Goal: Task Accomplishment & Management: Manage account settings

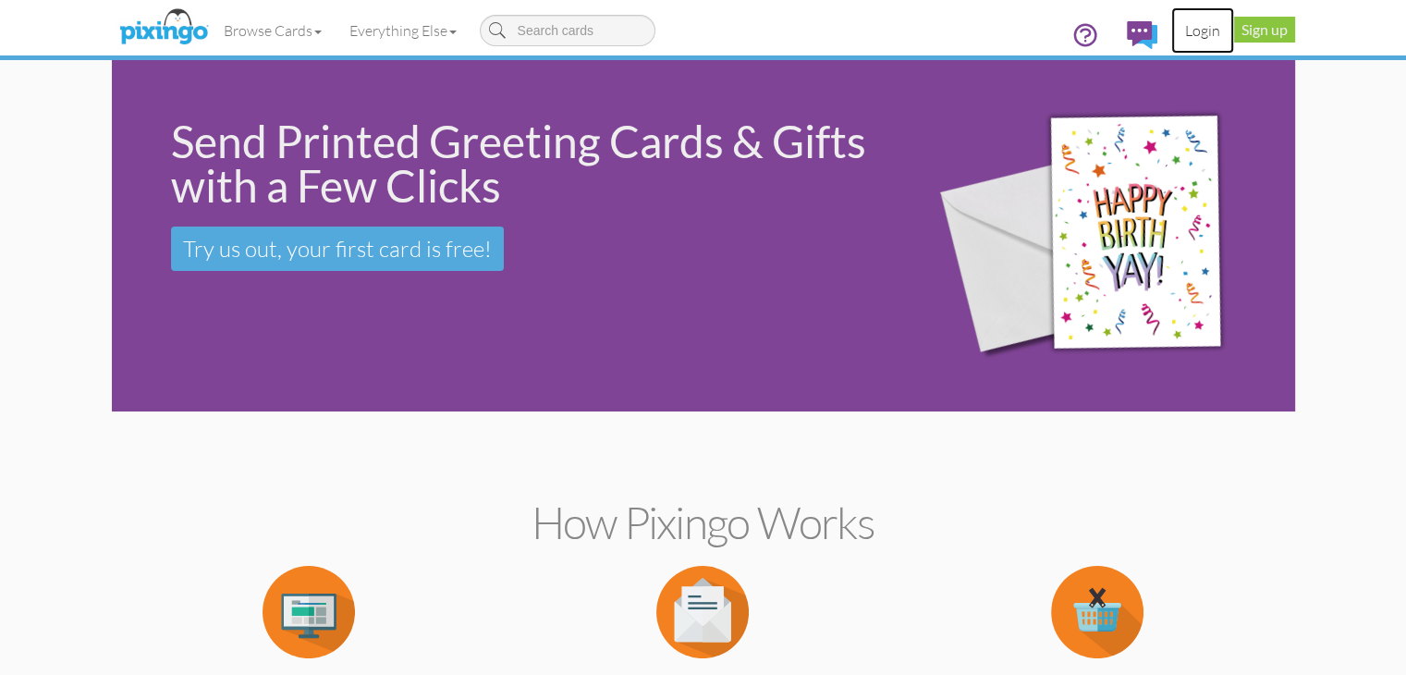
click at [1234, 31] on link "Login" at bounding box center [1202, 30] width 63 height 46
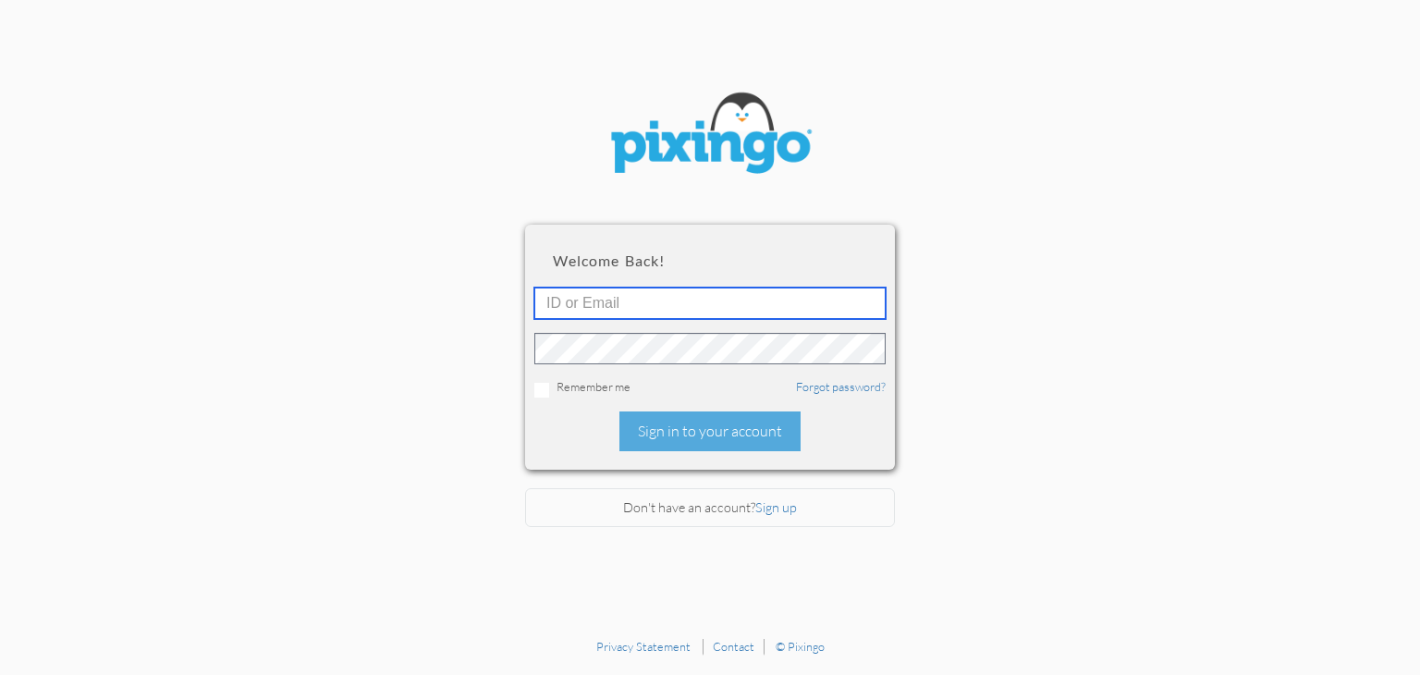
type input "[EMAIL_ADDRESS][DOMAIN_NAME]"
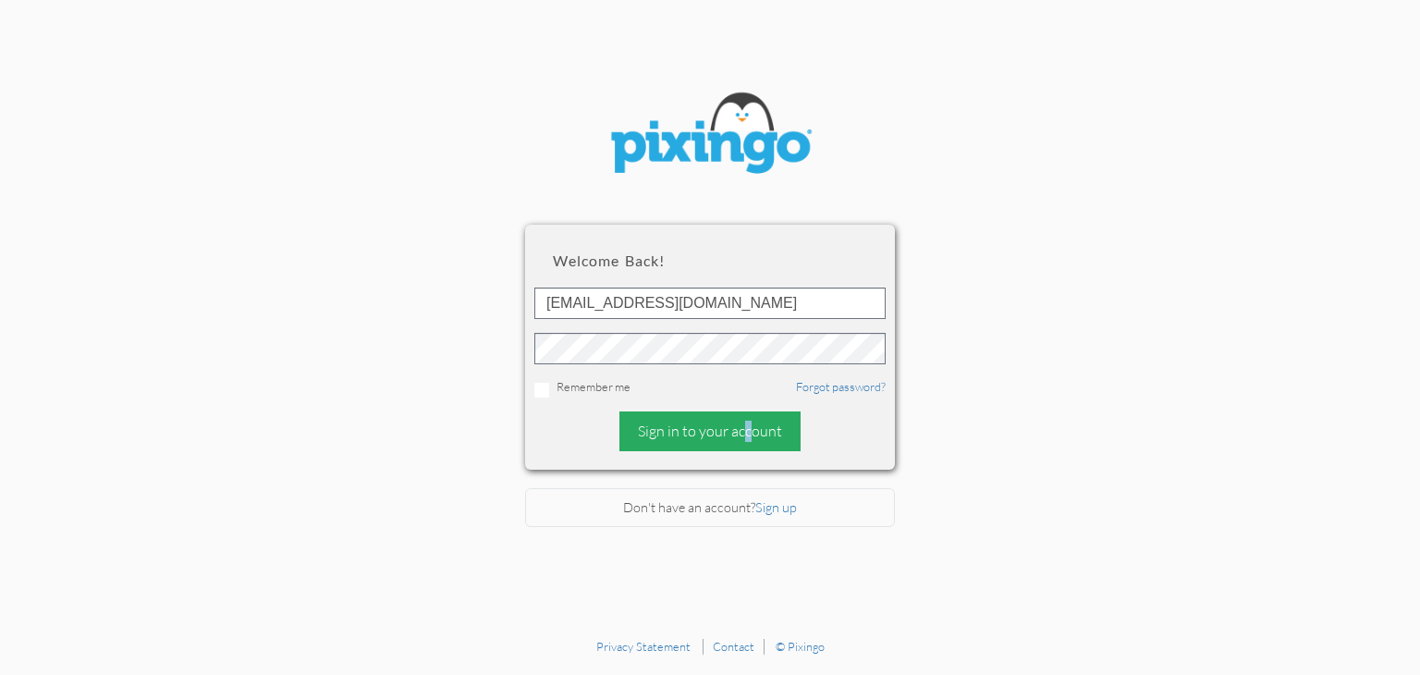
click at [692, 433] on div "Sign in to your account" at bounding box center [709, 431] width 181 height 40
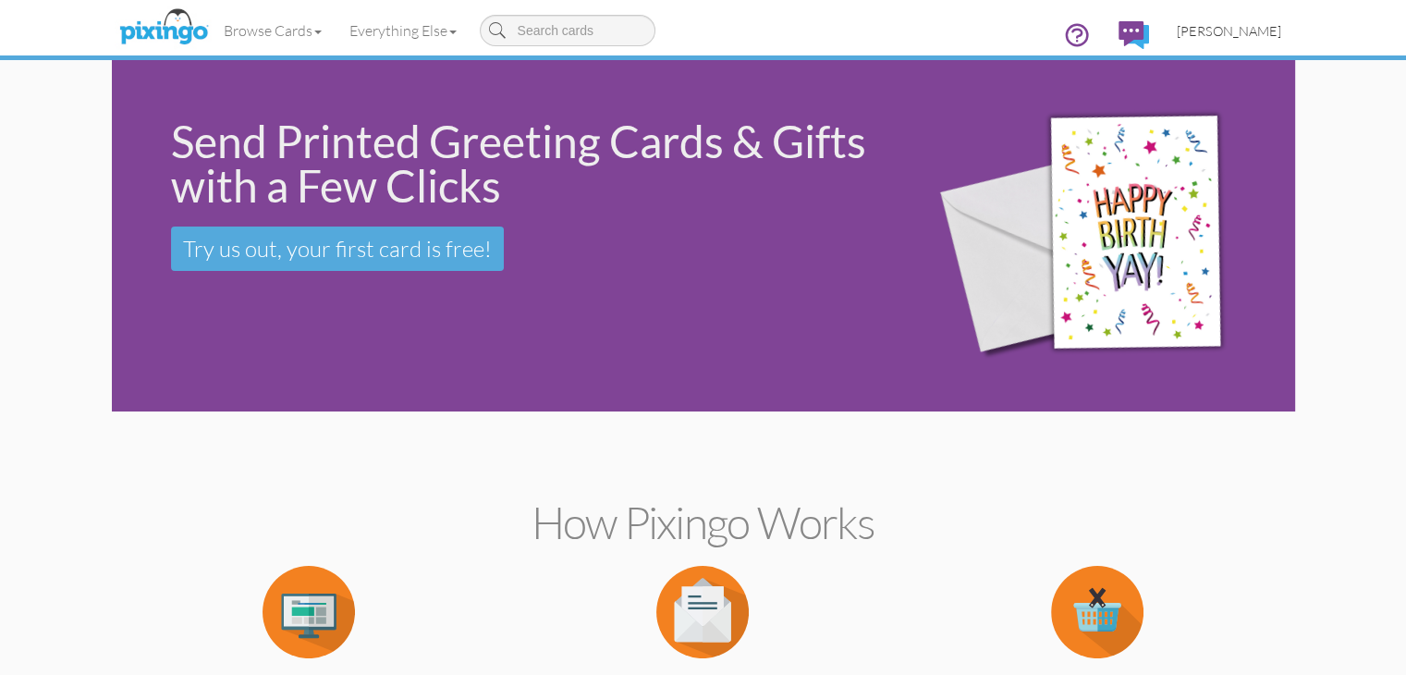
click at [1281, 30] on span "[PERSON_NAME]" at bounding box center [1229, 31] width 104 height 16
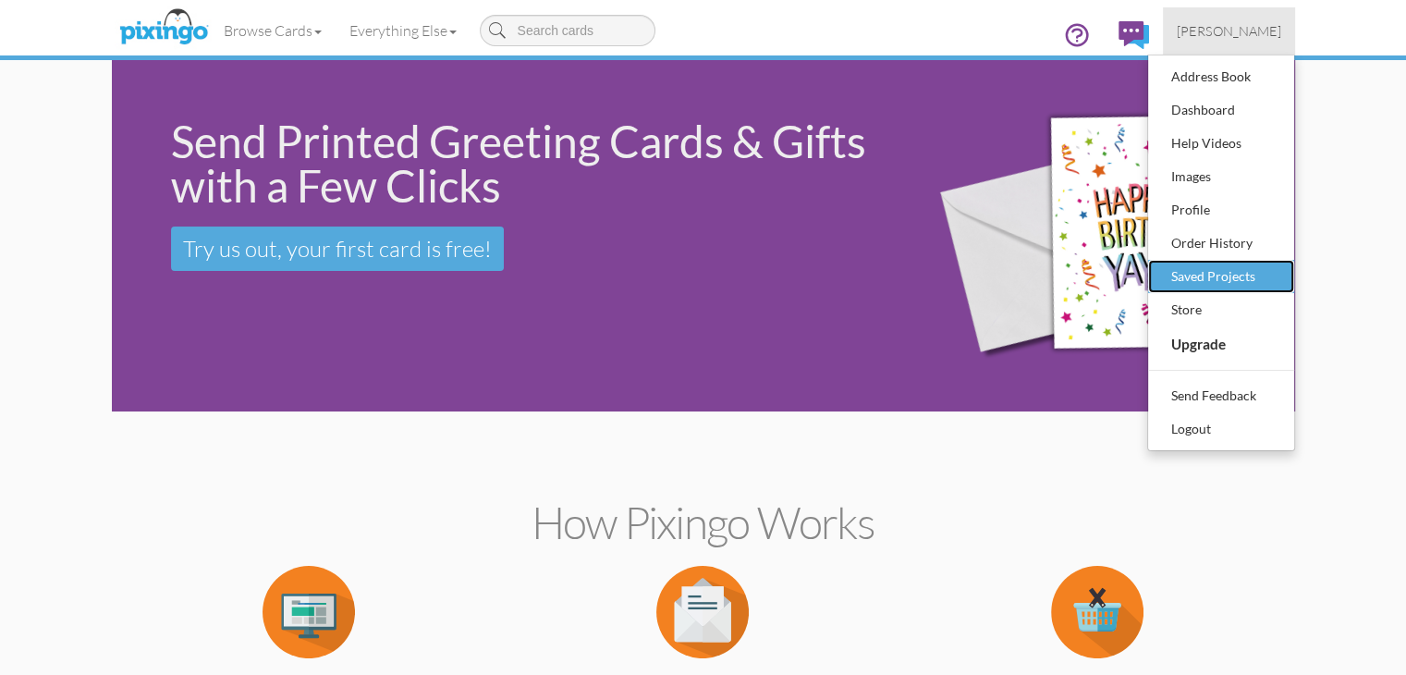
click at [1276, 263] on div "Saved Projects" at bounding box center [1221, 277] width 109 height 28
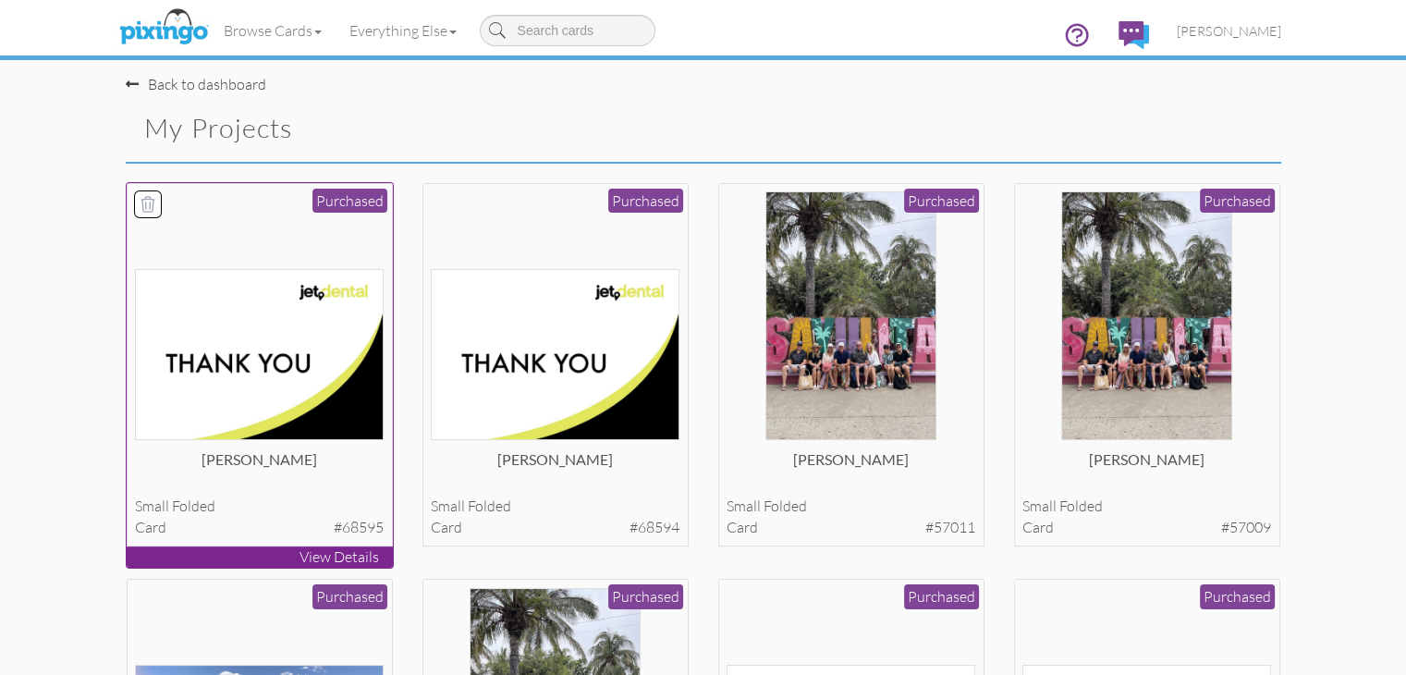
click at [140, 350] on img at bounding box center [259, 354] width 249 height 171
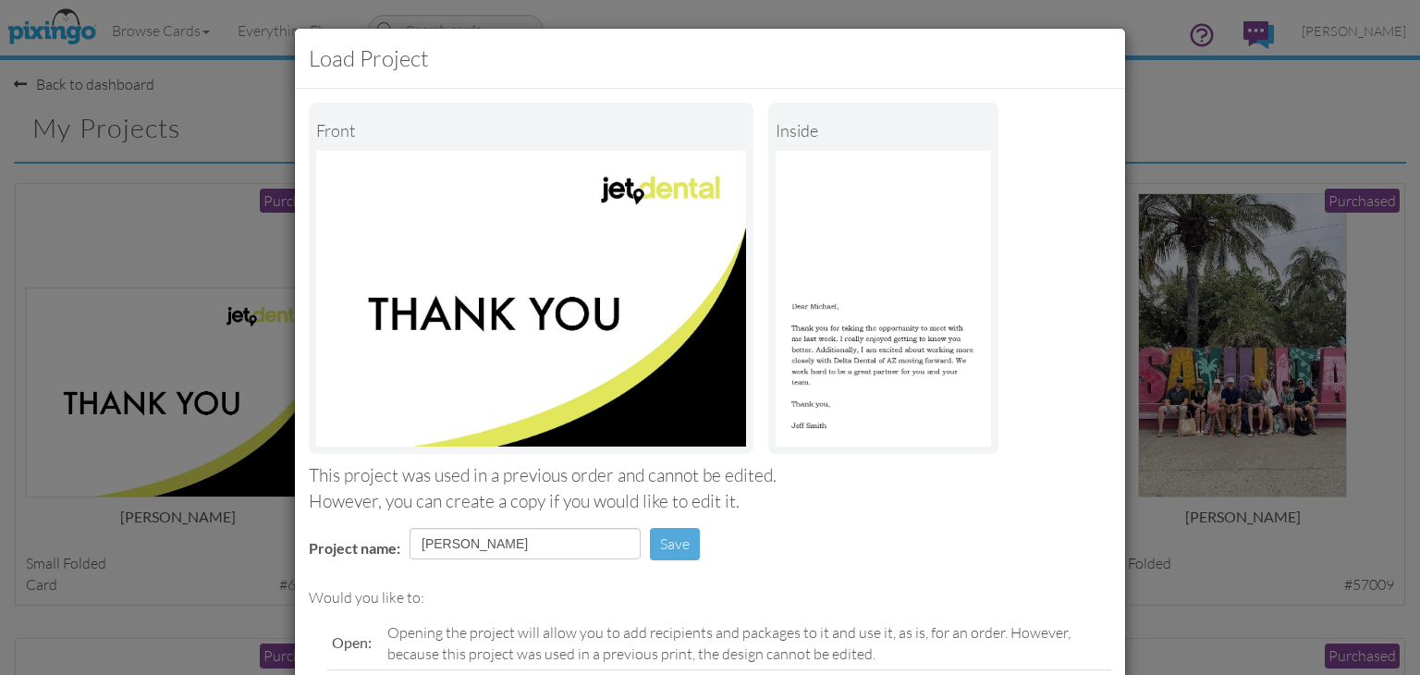
click at [1169, 79] on div "Load Project Front inside This project was used in a previous order and cannot …" at bounding box center [710, 337] width 1420 height 675
